Goal: Task Accomplishment & Management: Manage account settings

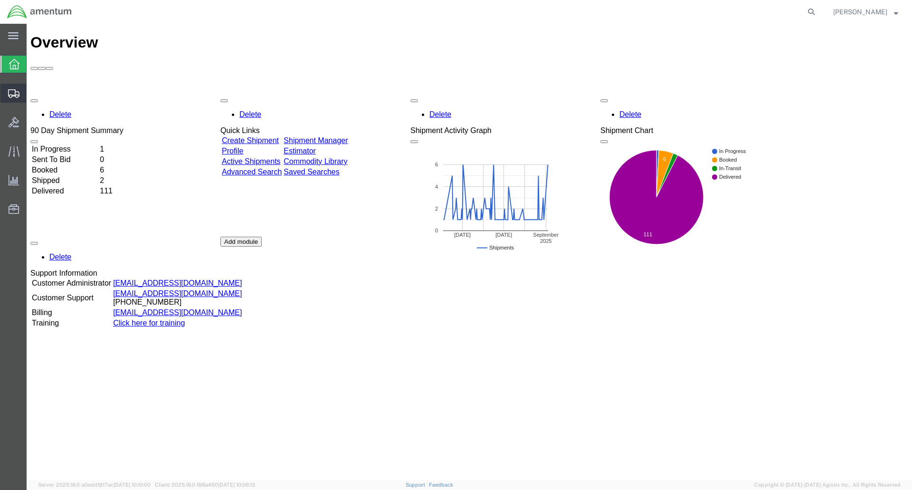
click at [33, 90] on span "Shipments" at bounding box center [29, 93] width 7 height 19
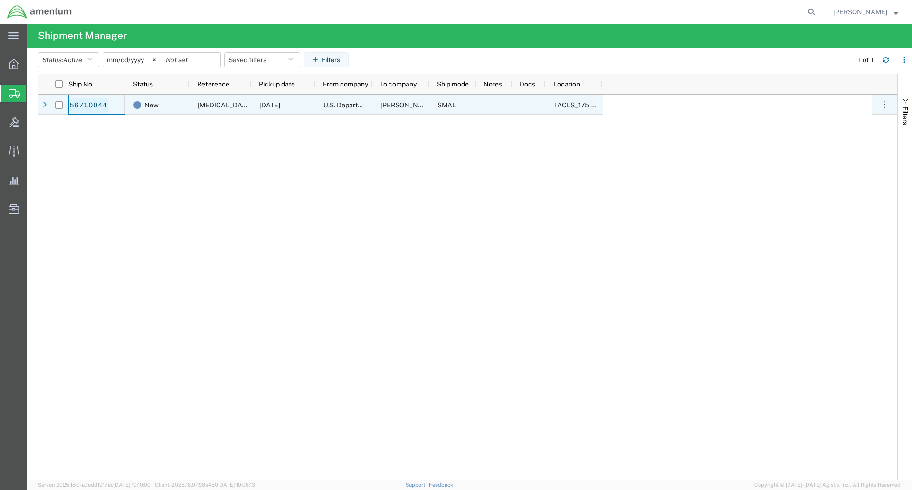
click at [88, 104] on link "56710044" at bounding box center [88, 105] width 39 height 15
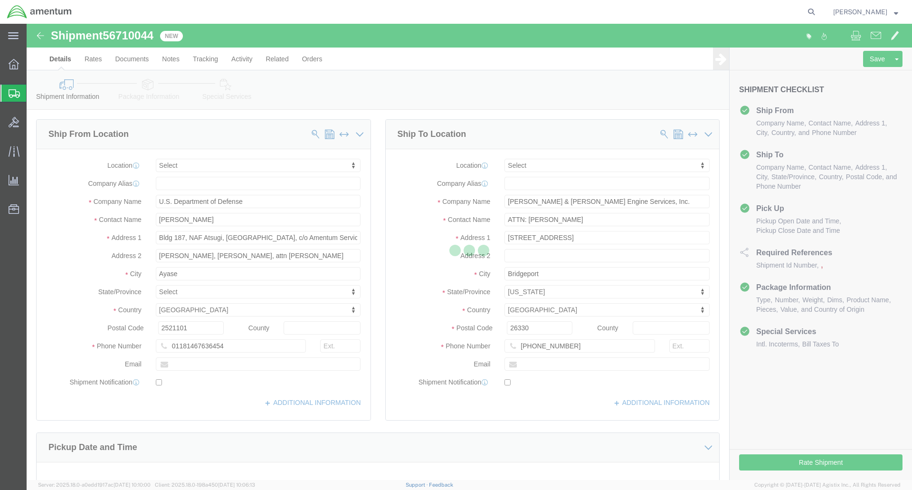
select select
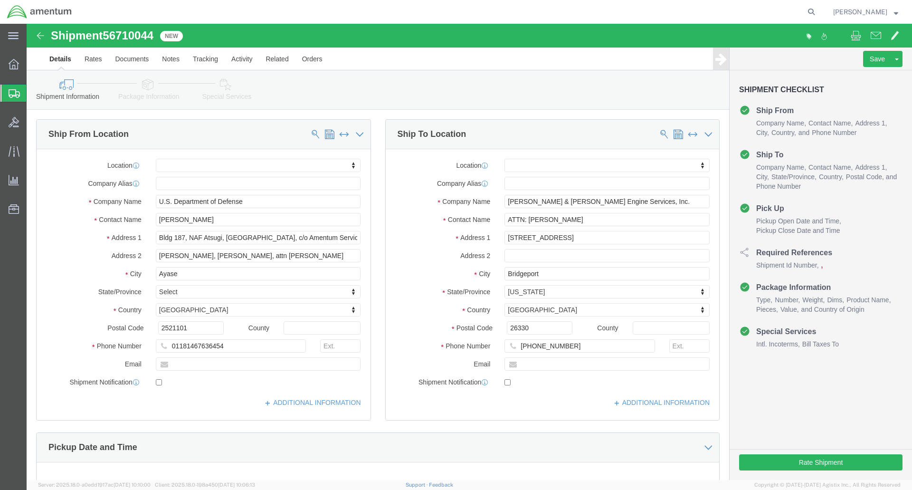
click icon
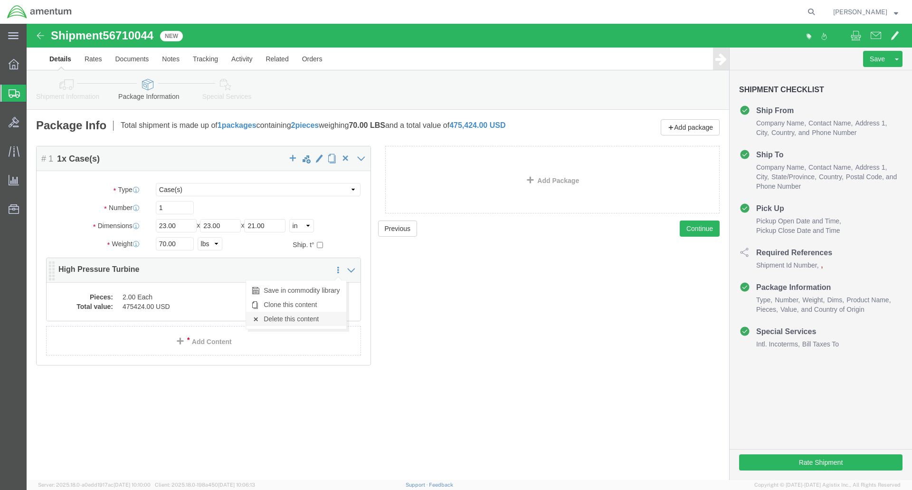
click link "Delete this content"
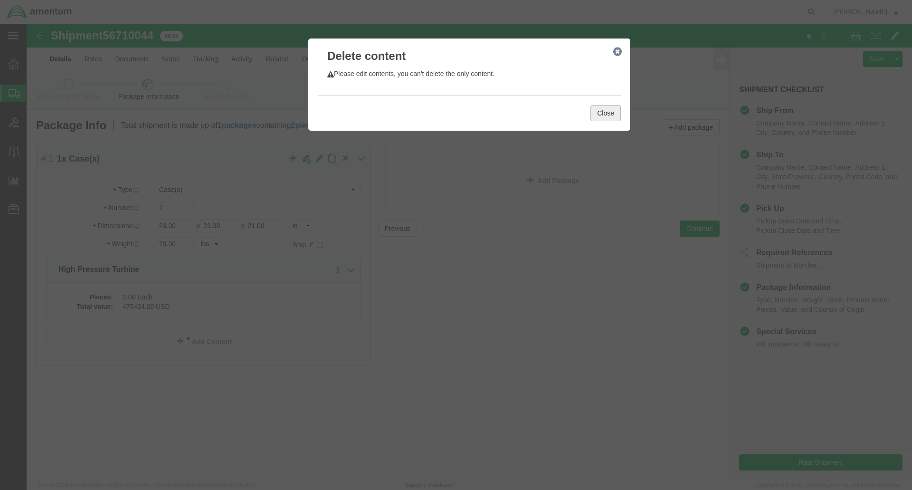
click button "Close"
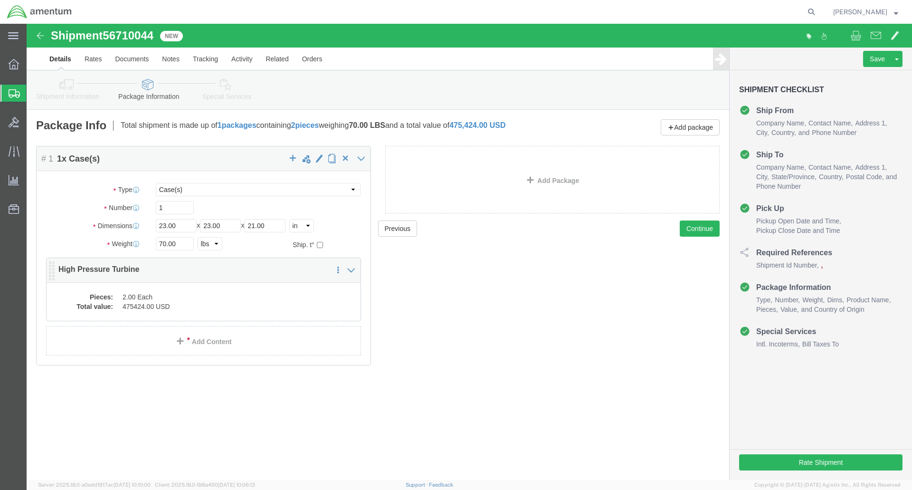
click dd "2.00 Each"
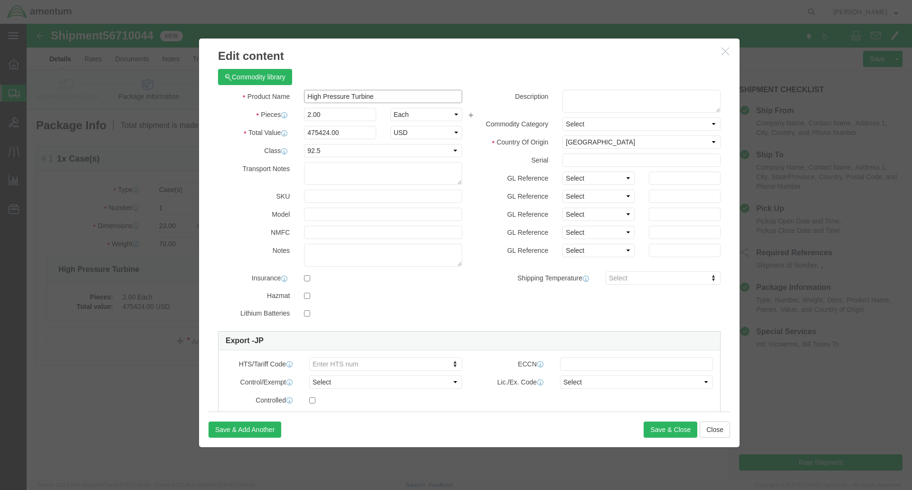
click input "High Pressure Turbine"
drag, startPoint x: 368, startPoint y: 67, endPoint x: 259, endPoint y: 73, distance: 108.5
click div "Product Name High Pressure Turbine"
type input "Combustion Liner"
drag, startPoint x: 294, startPoint y: 89, endPoint x: 271, endPoint y: 87, distance: 22.9
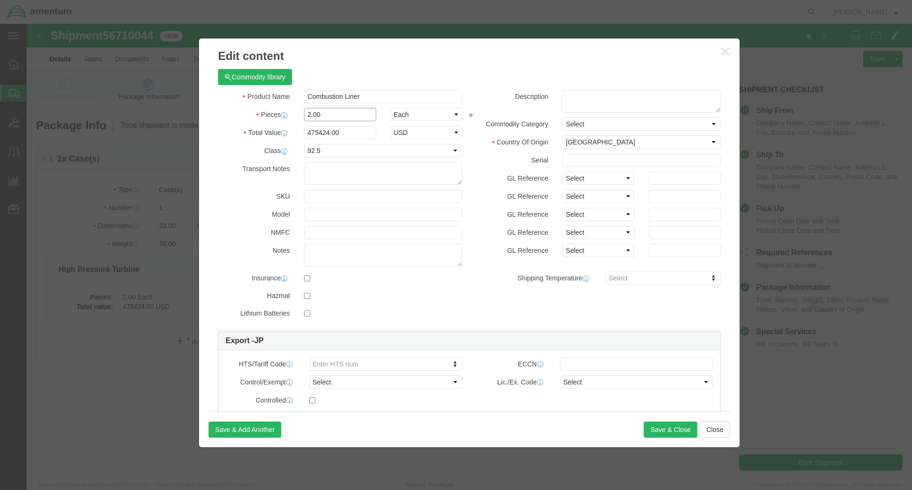
click div "2.00"
type input "1"
click input "237712"
drag, startPoint x: 336, startPoint y: 107, endPoint x: 267, endPoint y: 109, distance: 69.4
click div "Total Value 237712 Select ADP AED AFN ALL AMD AOA ARS ATS AUD AWG AZN BAM BBD B…"
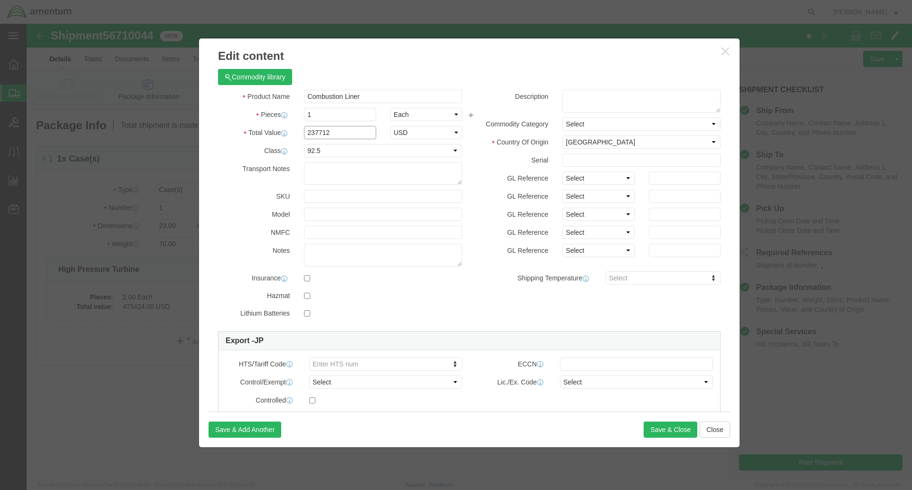
paste input "$136,470.59"
click div "Product Name Combustion Liner Pieces 1 Select Bag Barrels 100Board Feet Bottle …"
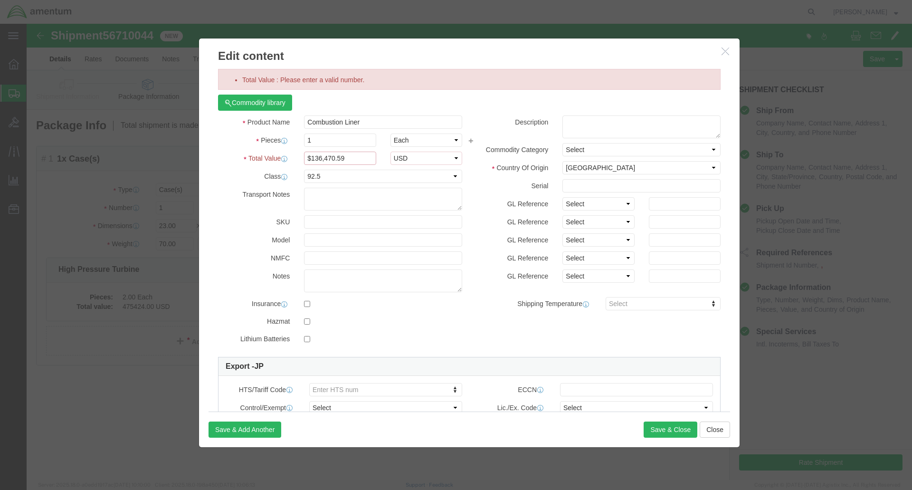
click input "$136,470.59"
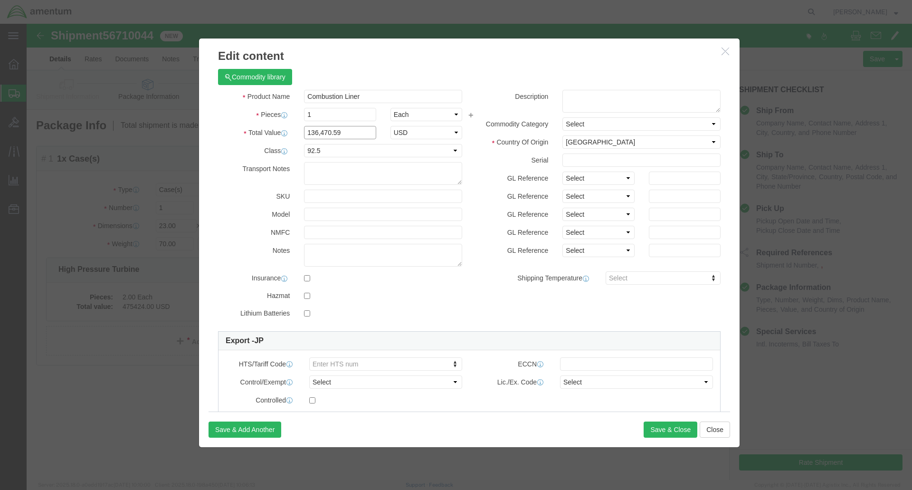
type input "136,470.59"
click select "Select 50 55 60 65 70 85 92.5 100 125 175 250 300 400"
select select "175"
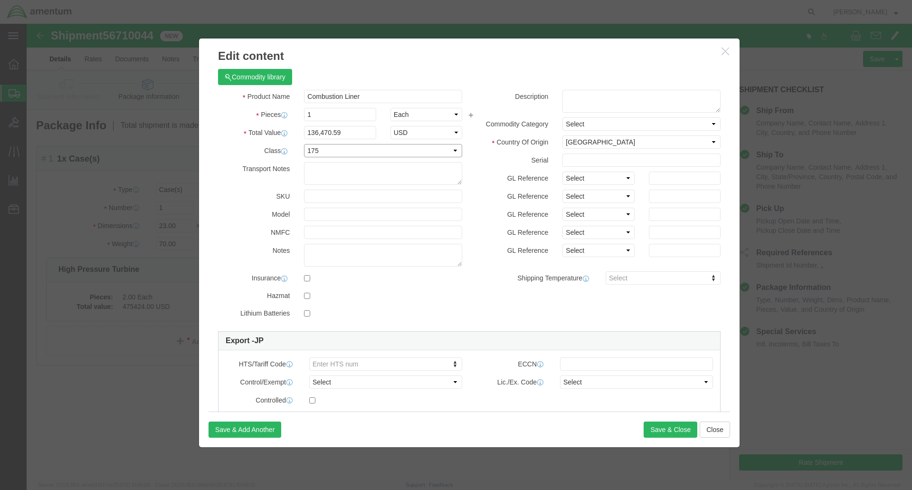
click select "Select 50 55 60 65 70 85 92.5 100 125 175 250 300 400"
click select "Select [GEOGRAPHIC_DATA] [GEOGRAPHIC_DATA] [GEOGRAPHIC_DATA] [GEOGRAPHIC_DATA] …"
select select "US"
click select "Select [GEOGRAPHIC_DATA] [GEOGRAPHIC_DATA] [GEOGRAPHIC_DATA] [GEOGRAPHIC_DATA] …"
click div "Description Commodity Category Select Country Of Origin Select [GEOGRAPHIC_DATA…"
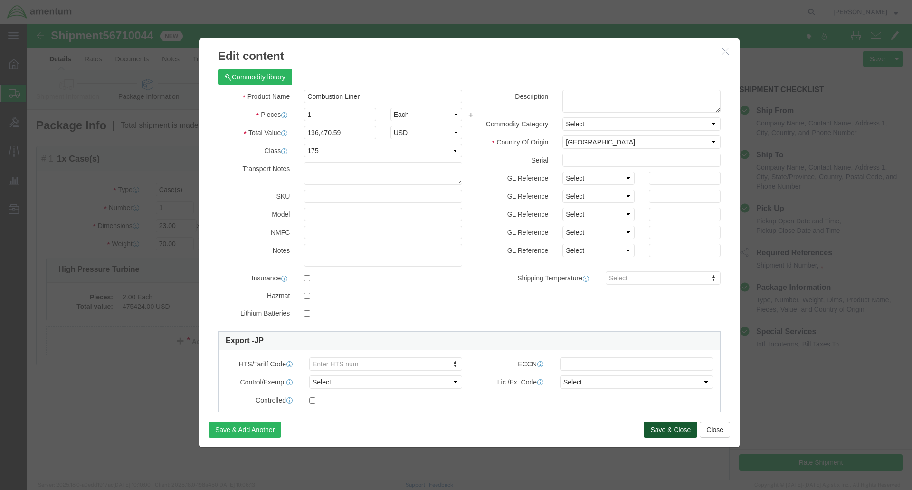
drag, startPoint x: 649, startPoint y: 402, endPoint x: 654, endPoint y: 401, distance: 5.4
click button "Save & Close"
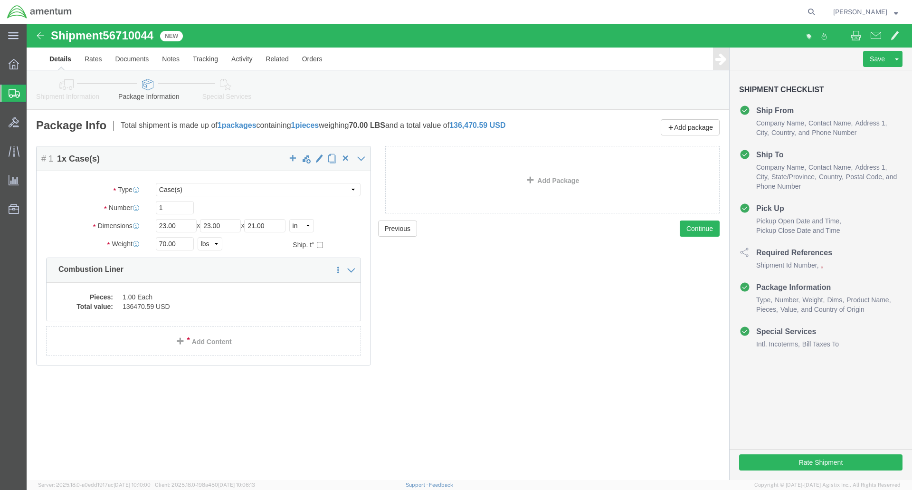
click icon
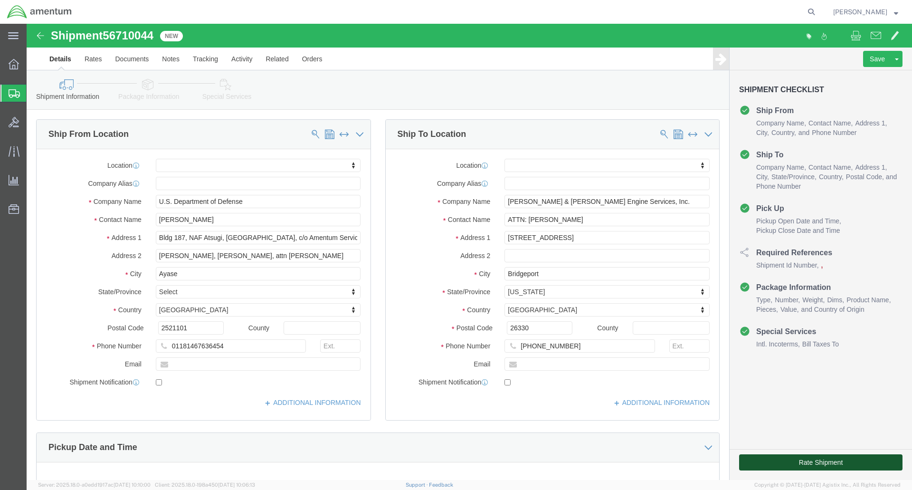
click button "Rate Shipment"
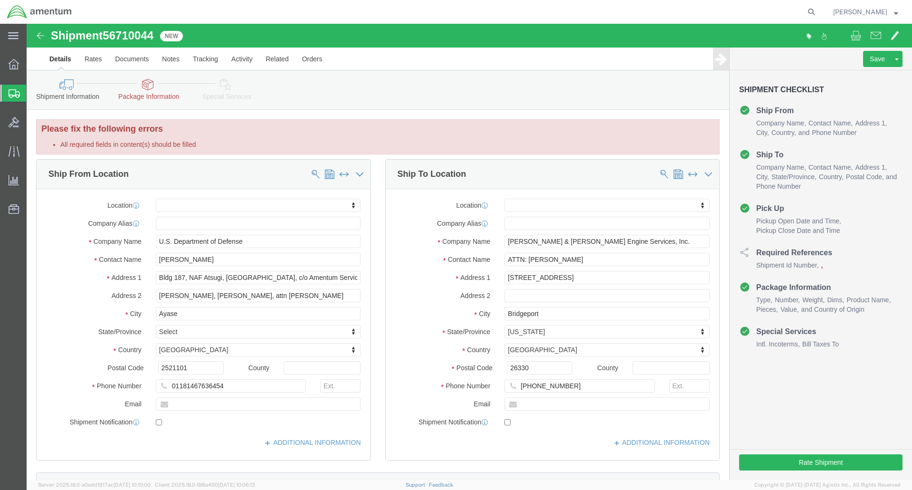
click icon
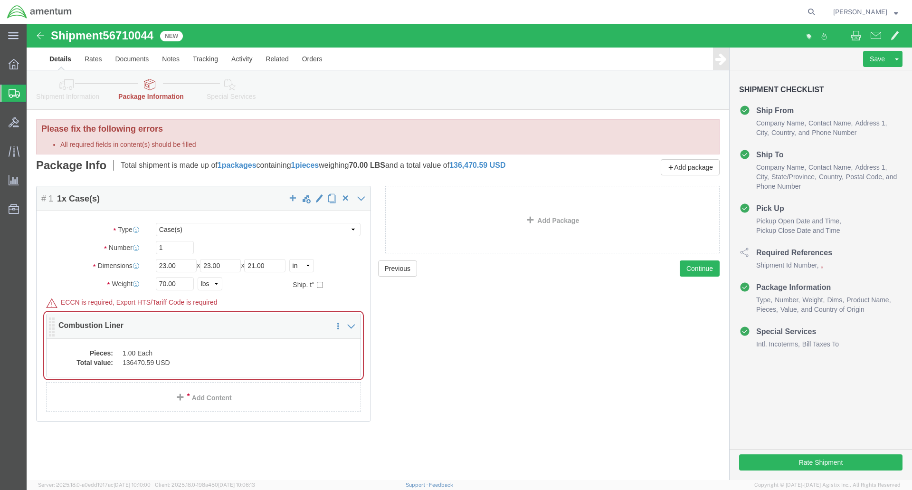
click dd "1.00 Each"
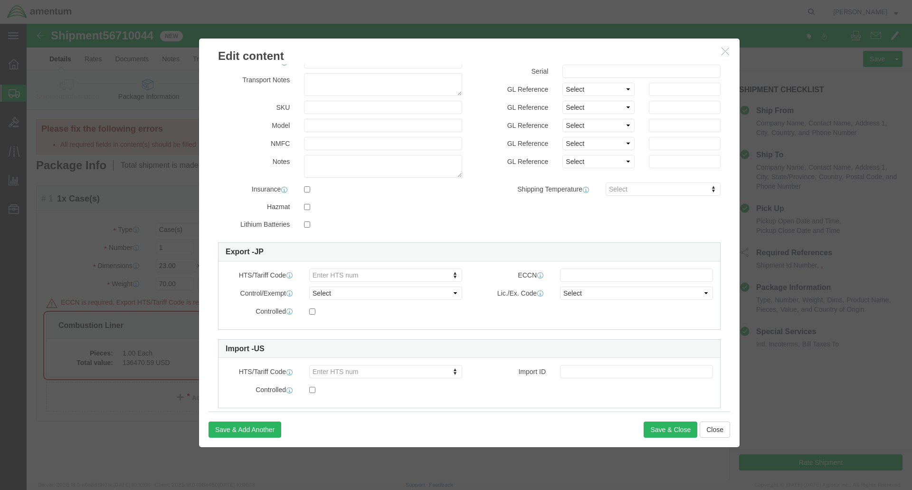
scroll to position [95, 0]
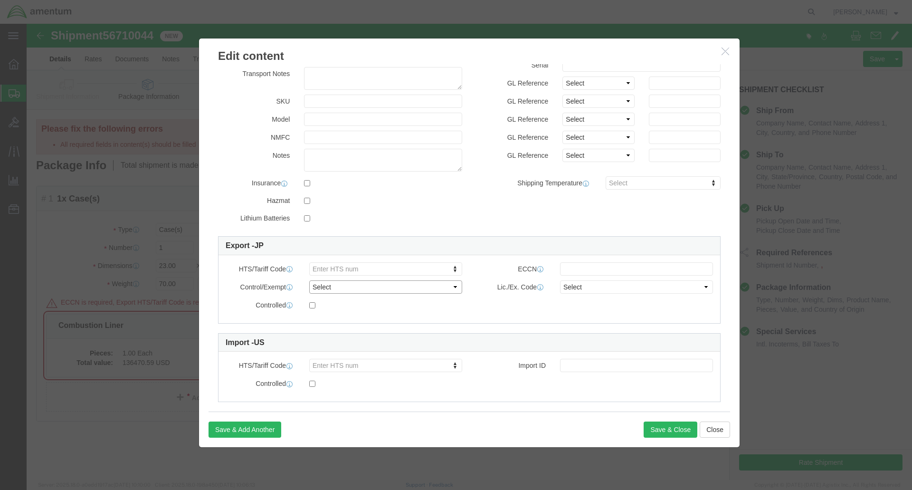
click select "Select ATF BIS DEA EPA FDA FTR ITAR OFAC Other (OPA)"
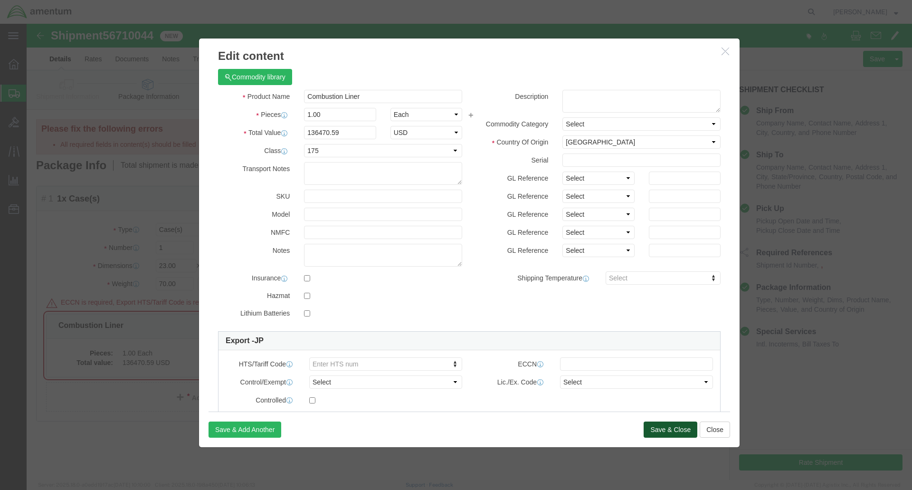
click button "Save & Close"
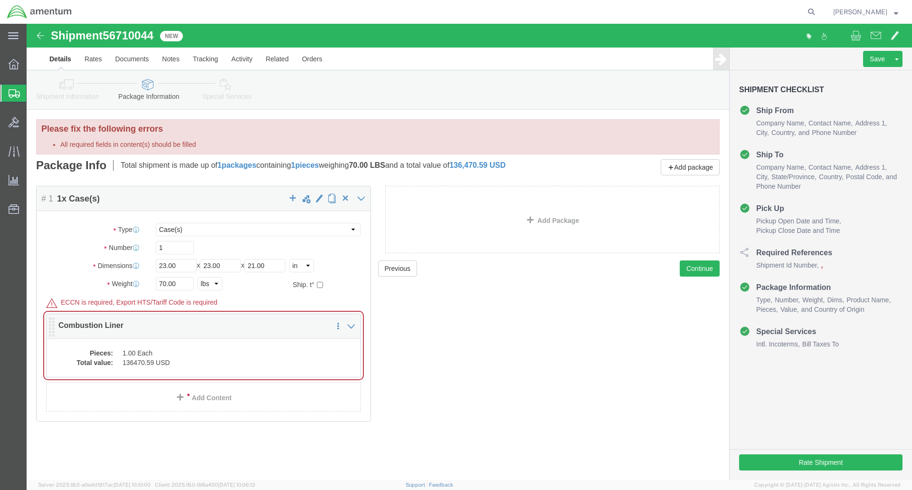
click dd "136470.59 USD"
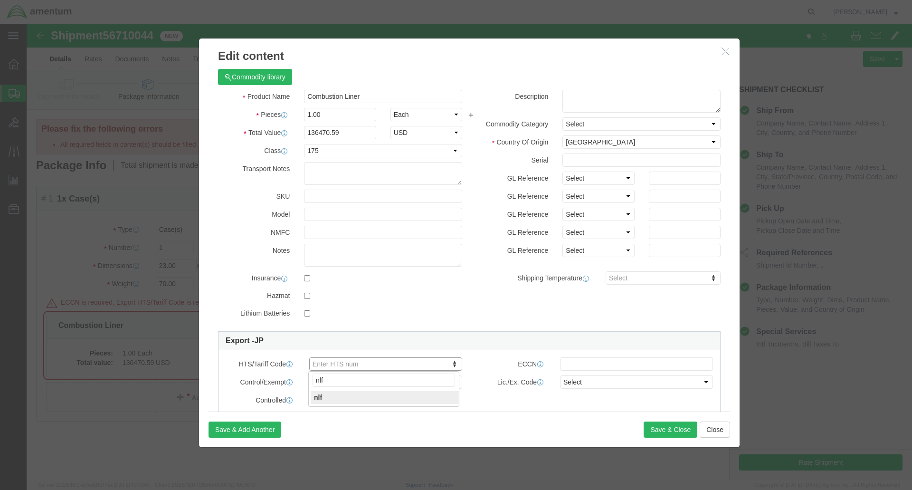
type input "nlf"
click div "Controlled"
type input "NLR"
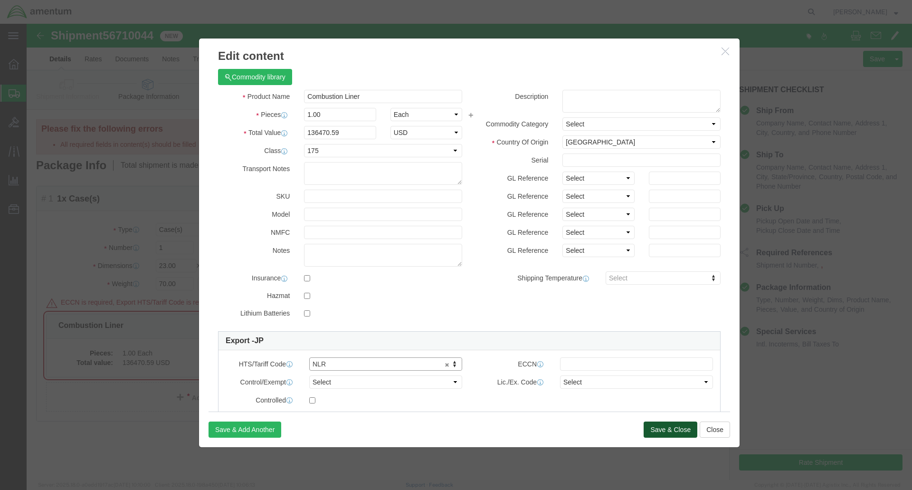
click button "Save & Close"
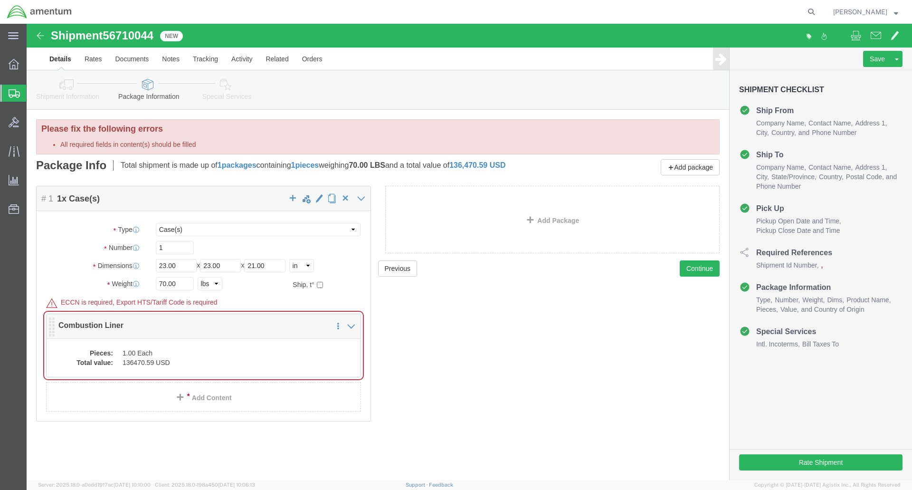
click dd "1.00 Each"
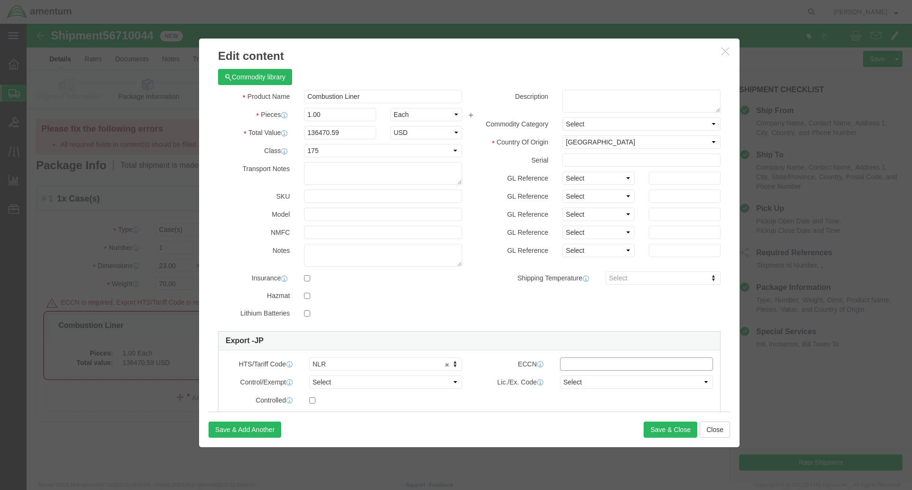
click input "text"
click icon
click button "Close"
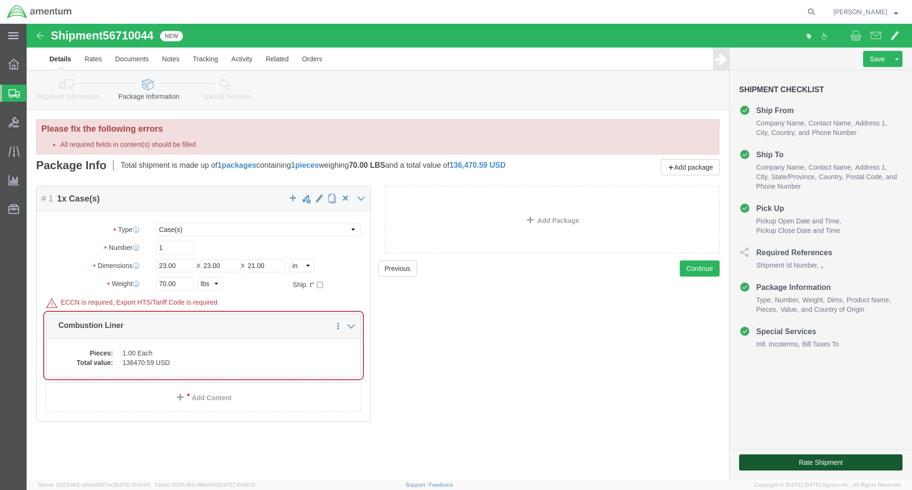
click button "Rate Shipment"
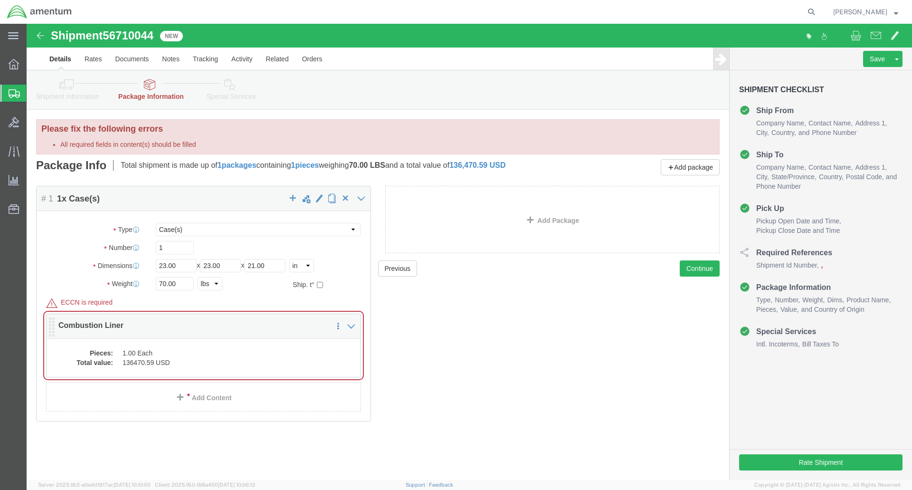
click dd "1.00 Each"
